Goal: Task Accomplishment & Management: Manage account settings

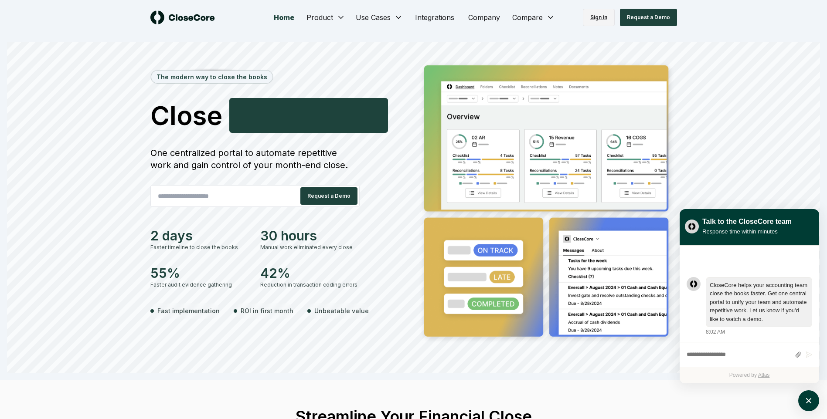
click at [605, 17] on link "Sign in" at bounding box center [599, 17] width 32 height 17
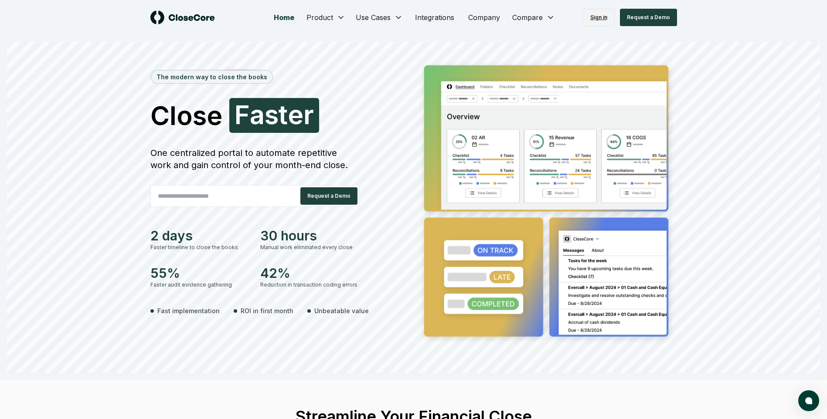
click at [609, 21] on link "Sign in" at bounding box center [599, 17] width 32 height 17
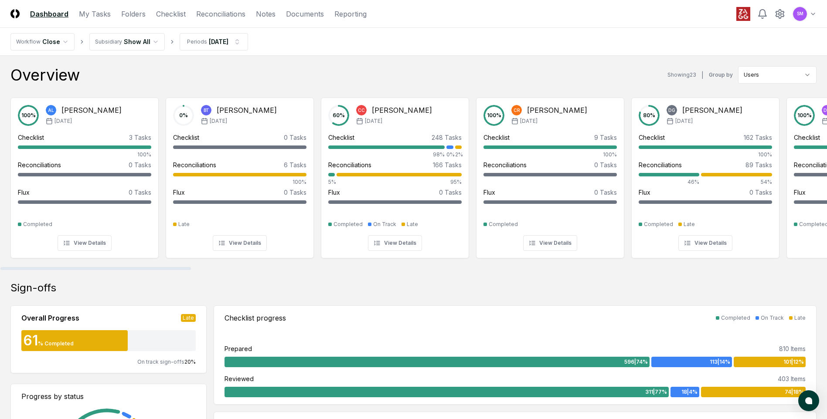
click at [150, 12] on nav "CloseCore Dashboard My Tasks Folders Checklist Reconciliations Notes Documents …" at bounding box center [188, 14] width 356 height 10
click at [161, 14] on link "Checklist" at bounding box center [171, 14] width 30 height 10
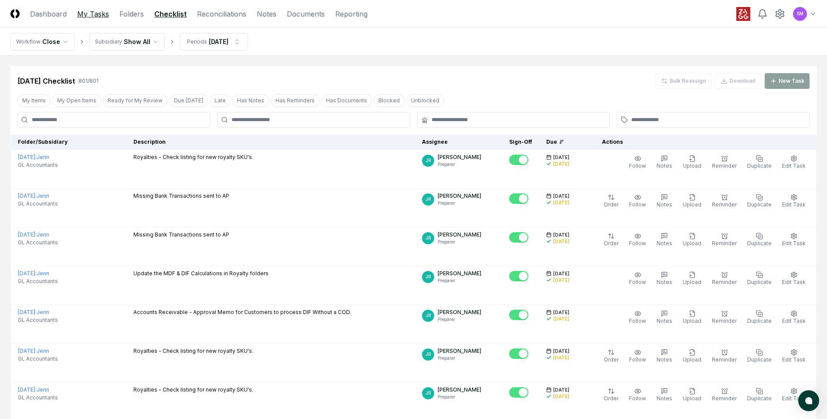
click at [102, 16] on link "My Tasks" at bounding box center [93, 14] width 32 height 10
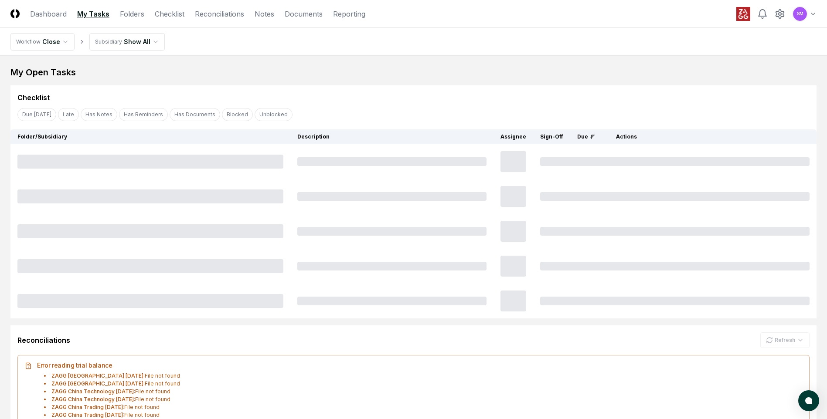
click at [144, 48] on html "CloseCore Dashboard My Tasks Folders Checklist Reconciliations Notes Documents …" at bounding box center [413, 359] width 827 height 718
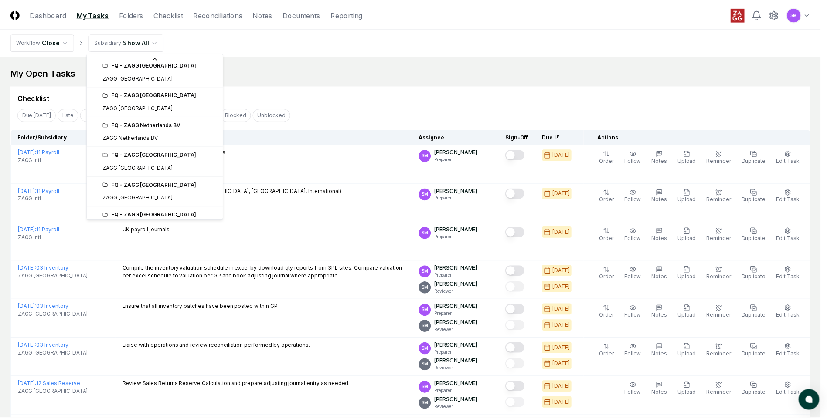
scroll to position [355, 0]
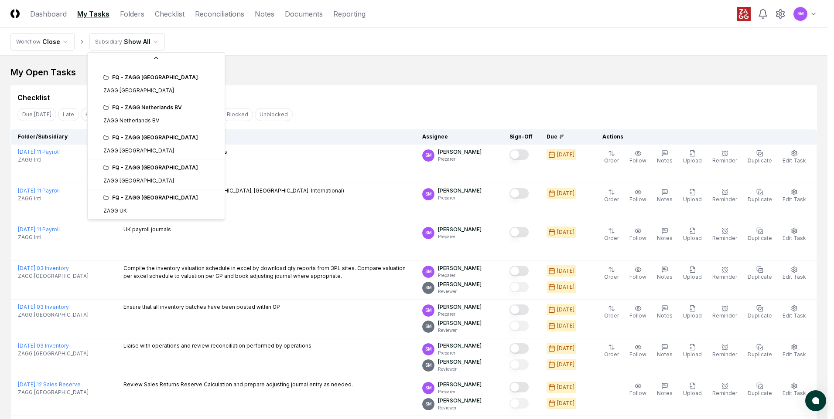
click at [140, 198] on div "FQ - ZAGG [GEOGRAPHIC_DATA]" at bounding box center [161, 198] width 116 height 8
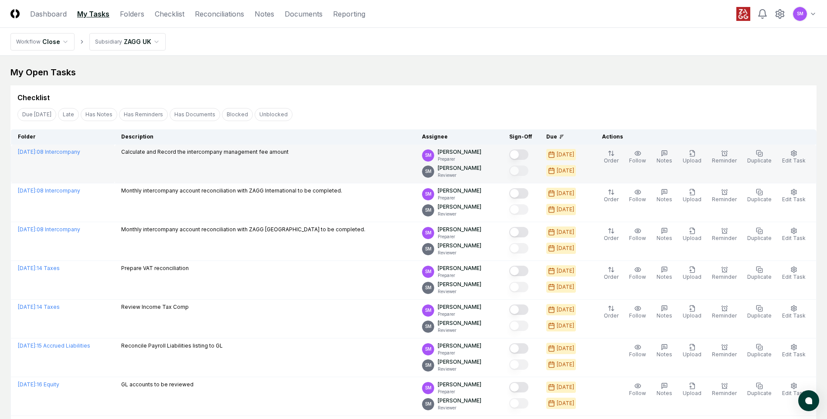
click at [528, 156] on button "Mark complete" at bounding box center [518, 155] width 19 height 10
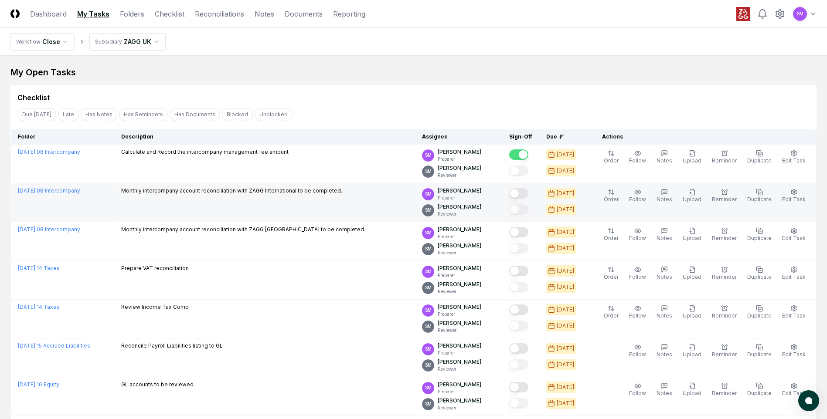
click at [528, 193] on button "Mark complete" at bounding box center [518, 193] width 19 height 10
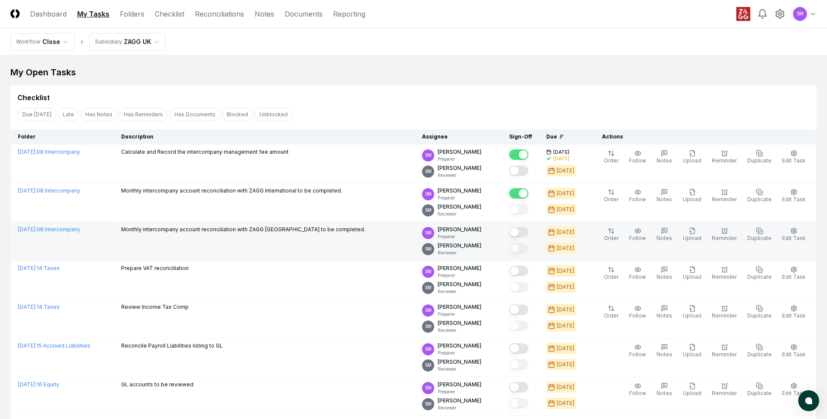
click at [527, 232] on button "Mark complete" at bounding box center [518, 232] width 19 height 10
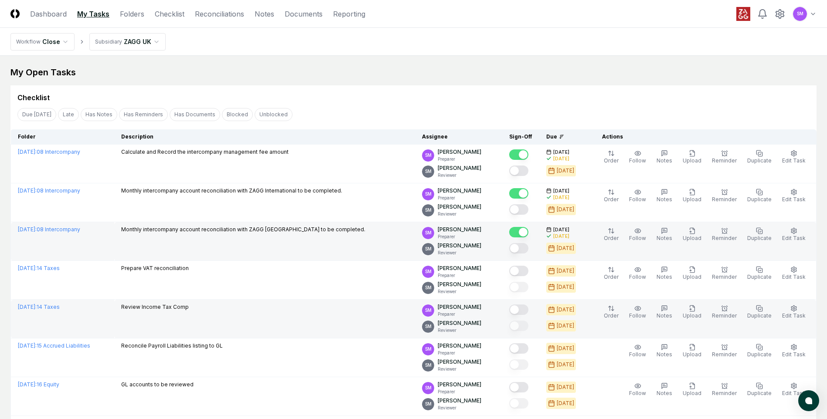
click at [528, 312] on button "Mark complete" at bounding box center [518, 310] width 19 height 10
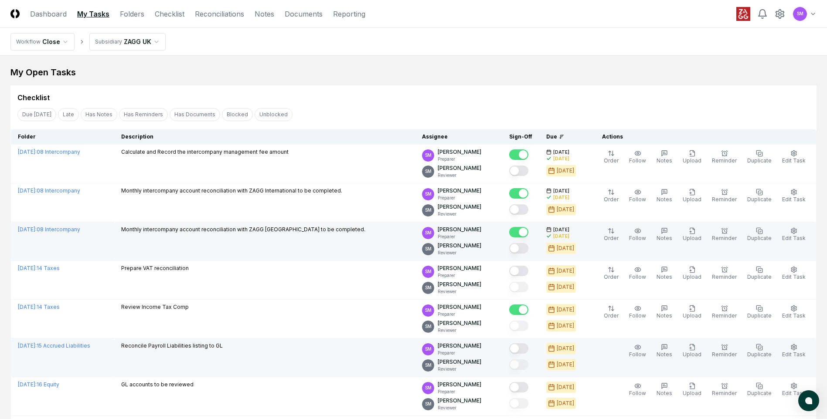
click at [528, 347] on button "Mark complete" at bounding box center [518, 349] width 19 height 10
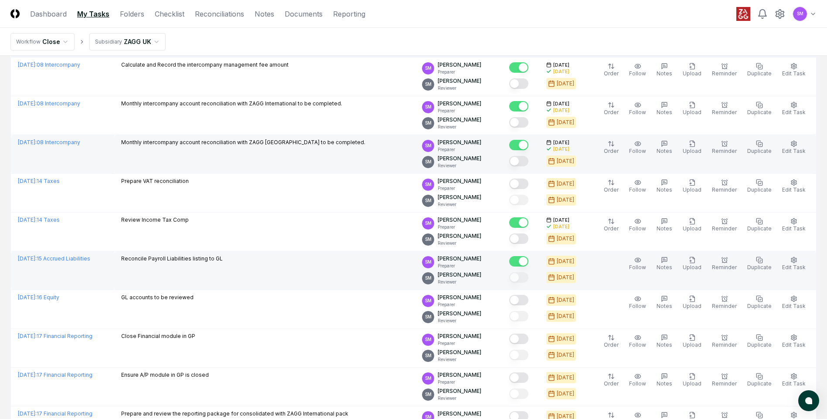
scroll to position [98, 0]
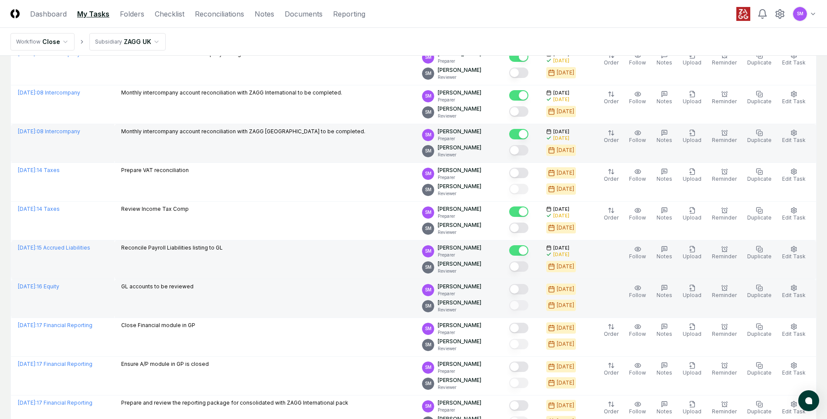
click at [528, 293] on button "Mark complete" at bounding box center [518, 289] width 19 height 10
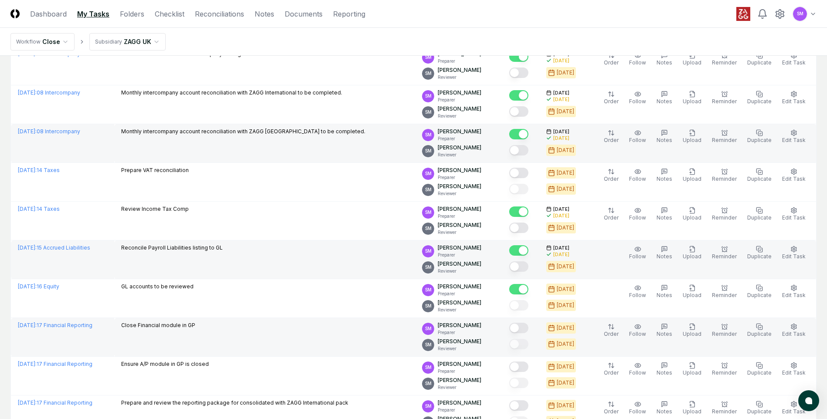
click at [527, 326] on button "Mark complete" at bounding box center [518, 328] width 19 height 10
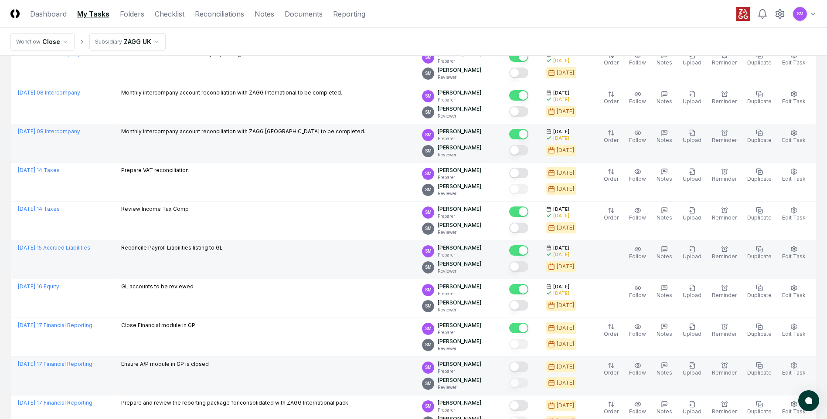
click at [526, 363] on button "Mark complete" at bounding box center [518, 367] width 19 height 10
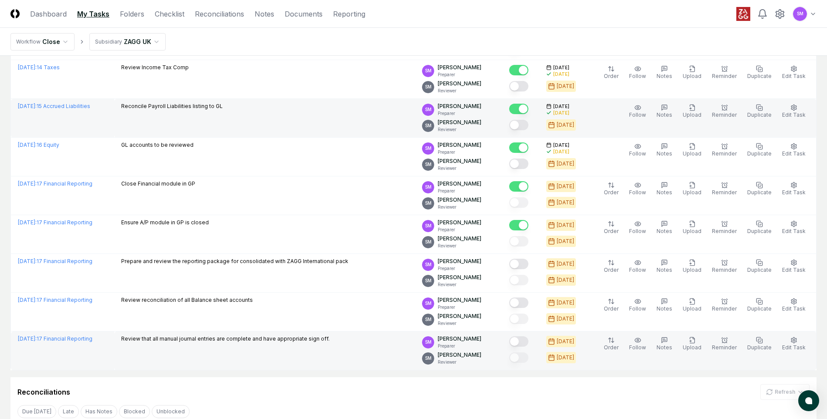
scroll to position [229, 0]
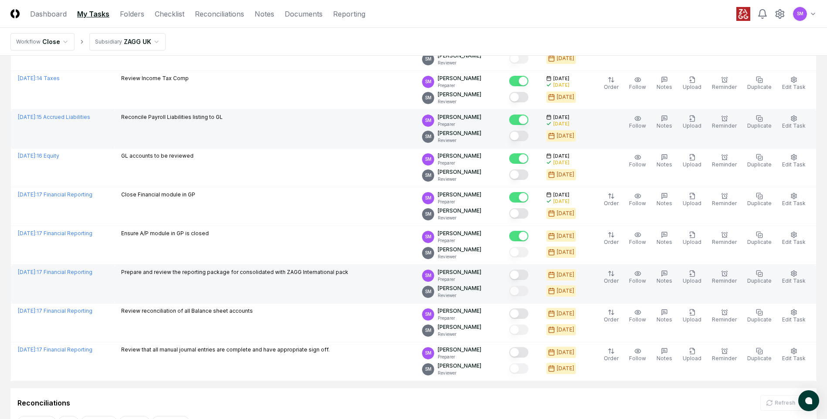
click at [528, 277] on button "Mark complete" at bounding box center [518, 275] width 19 height 10
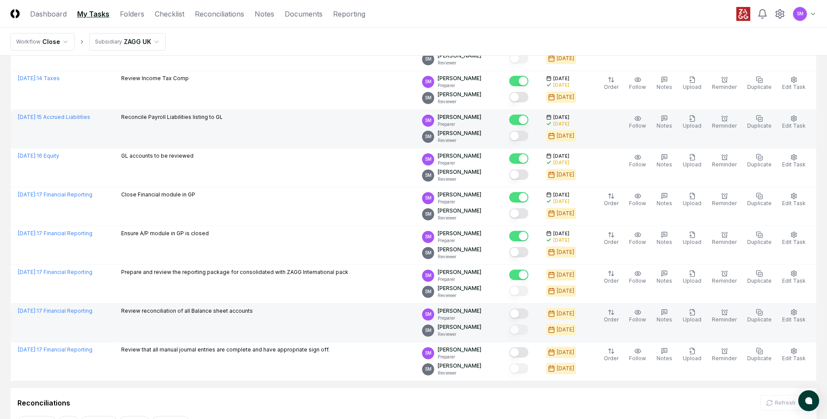
click at [528, 315] on button "Mark complete" at bounding box center [518, 314] width 19 height 10
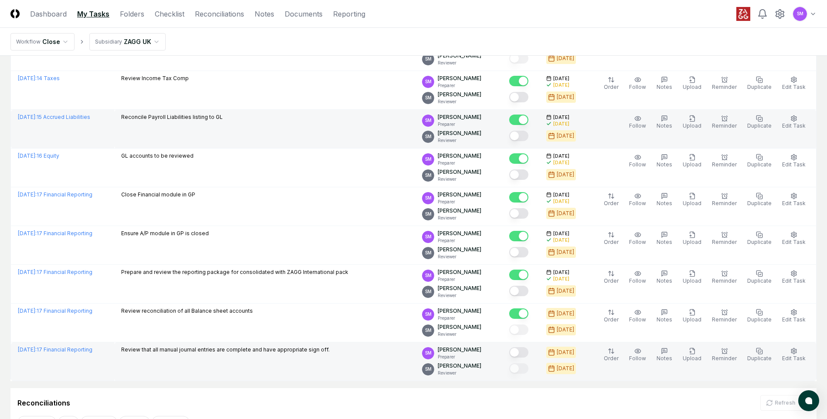
click at [528, 354] on button "Mark complete" at bounding box center [518, 352] width 19 height 10
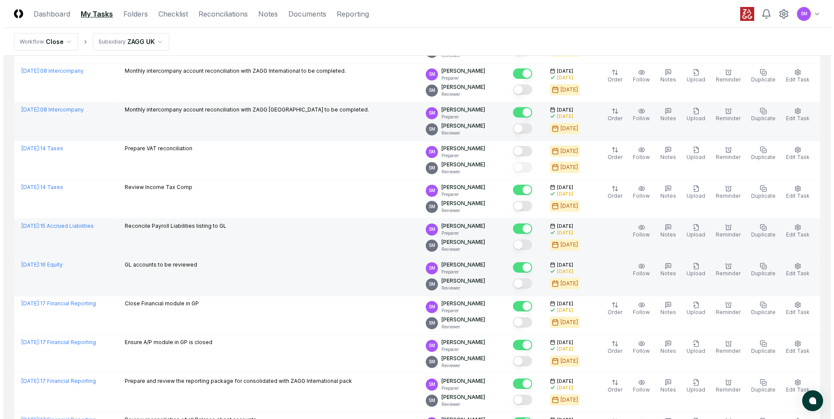
scroll to position [22, 0]
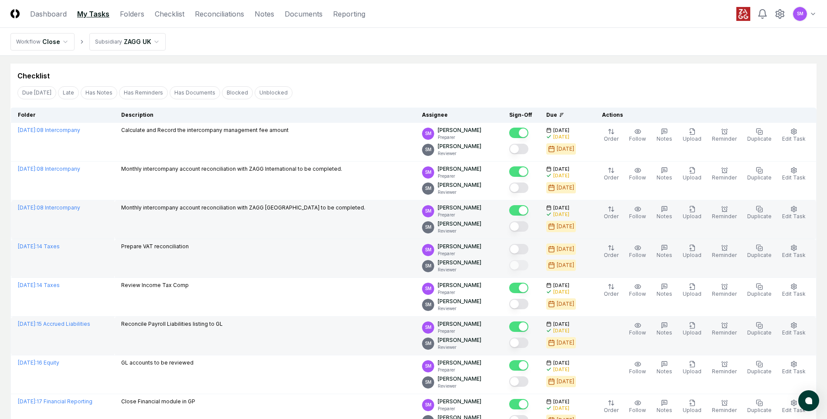
click at [527, 251] on button "Mark complete" at bounding box center [518, 249] width 19 height 10
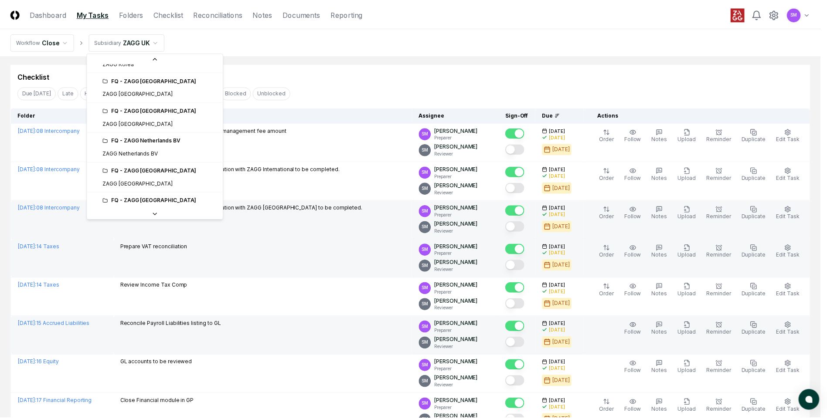
scroll to position [355, 0]
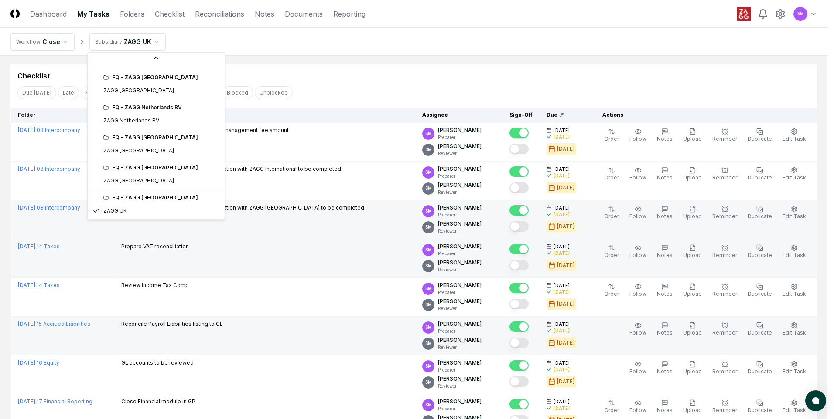
click at [146, 82] on div "FQ - ZAGG [GEOGRAPHIC_DATA]" at bounding box center [155, 77] width 133 height 13
